Goal: Check status: Check status

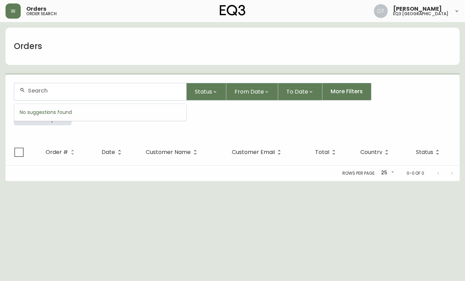
click at [45, 93] on input "text" at bounding box center [104, 90] width 153 height 7
paste input "4132458"
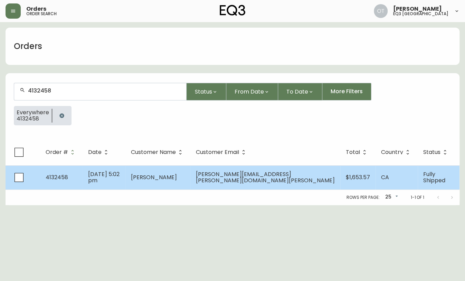
type input "4132458"
click at [86, 178] on td "[DATE] 5:02 pm" at bounding box center [104, 177] width 43 height 24
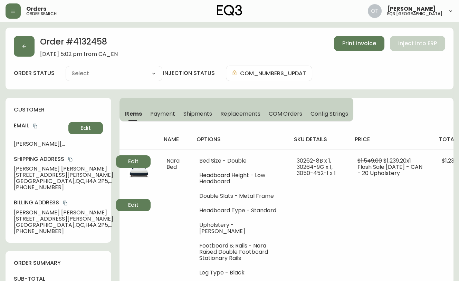
type input "Fully Shipped"
select select "FULLY_SHIPPED"
drag, startPoint x: 188, startPoint y: 114, endPoint x: 184, endPoint y: 113, distance: 3.5
click at [184, 113] on span "Shipments" at bounding box center [197, 113] width 29 height 7
